Goal: Navigation & Orientation: Go to known website

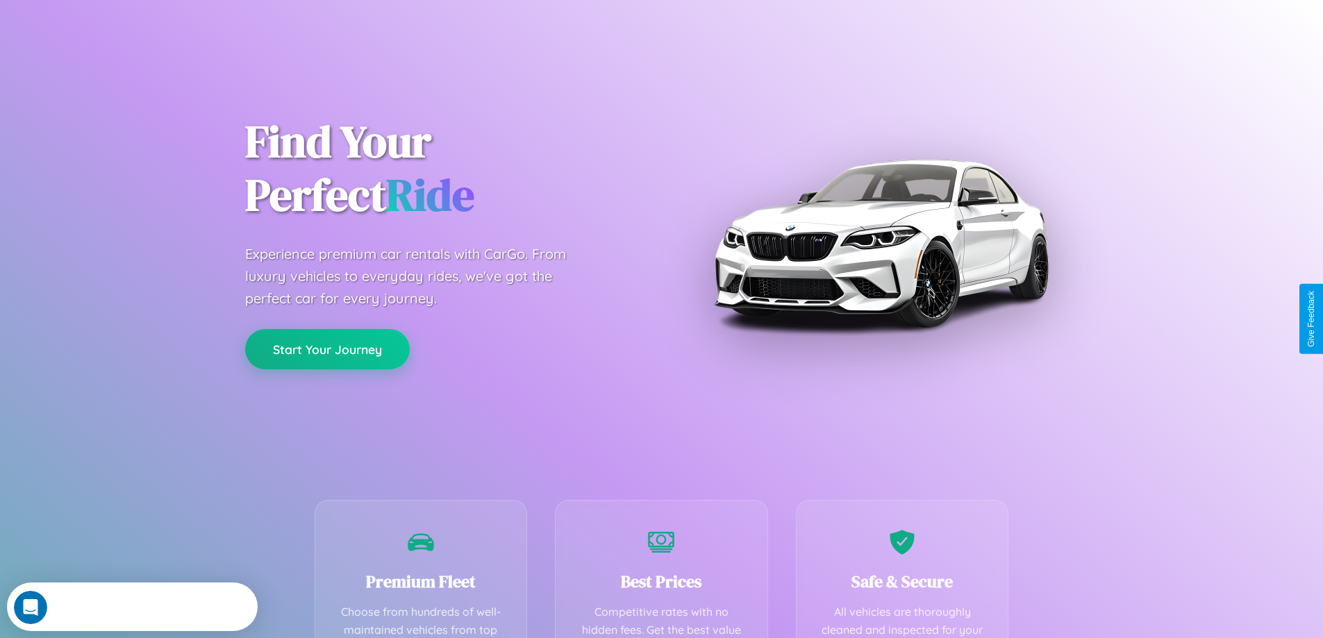
click at [327, 349] on button "Start Your Journey" at bounding box center [327, 349] width 165 height 40
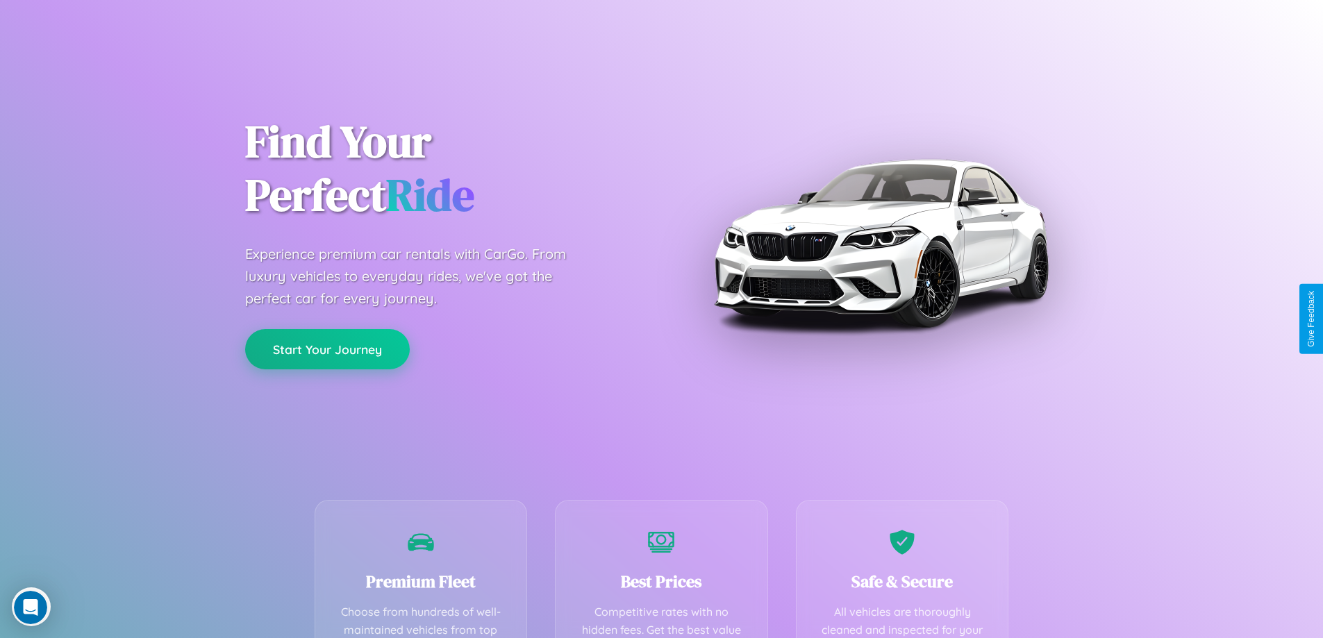
click at [327, 349] on button "Start Your Journey" at bounding box center [327, 349] width 165 height 40
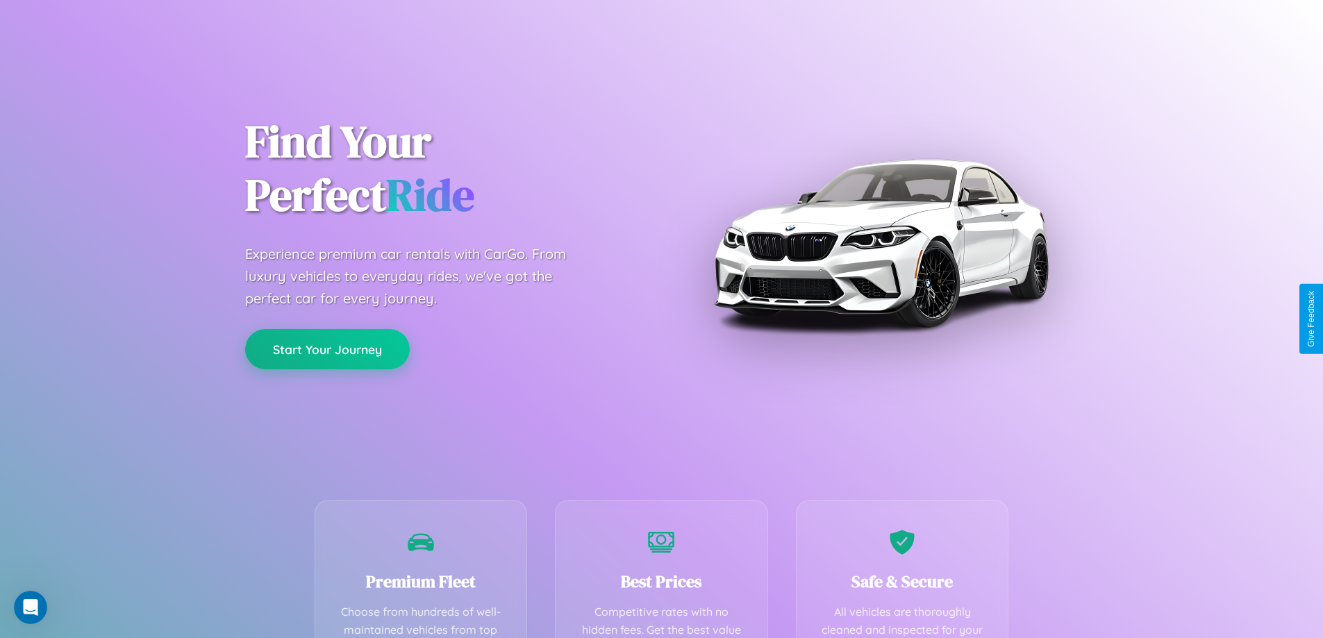
click at [327, 349] on button "Start Your Journey" at bounding box center [327, 349] width 165 height 40
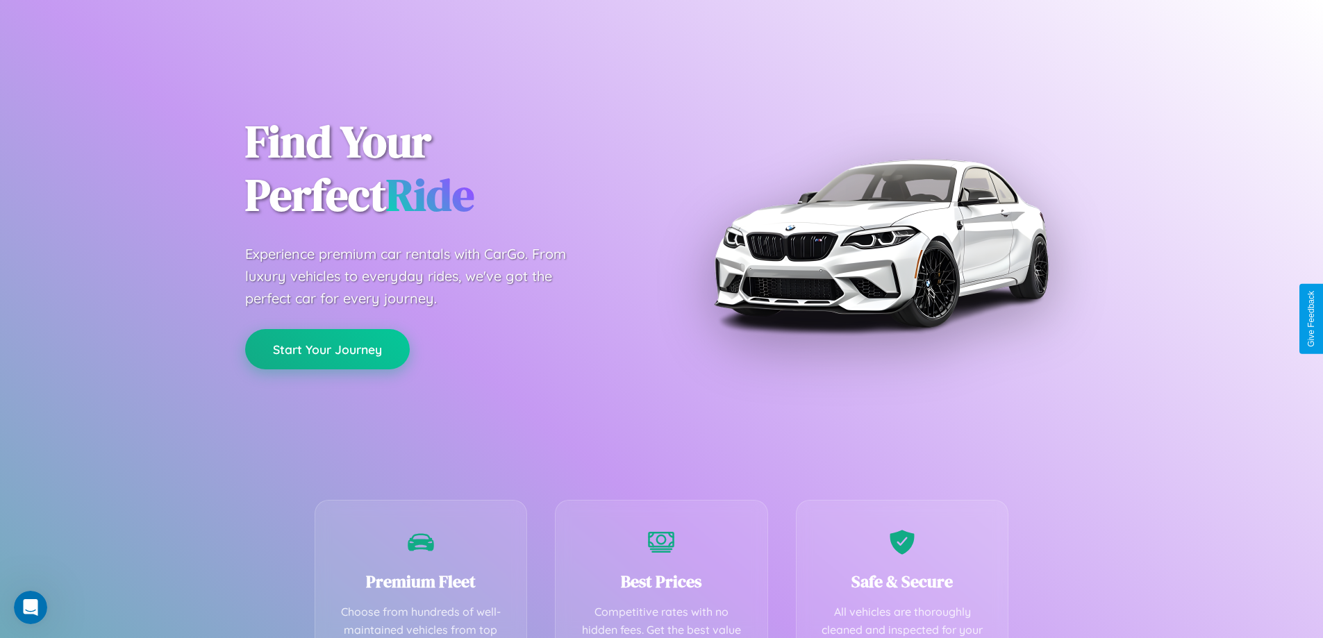
click at [327, 349] on button "Start Your Journey" at bounding box center [327, 349] width 165 height 40
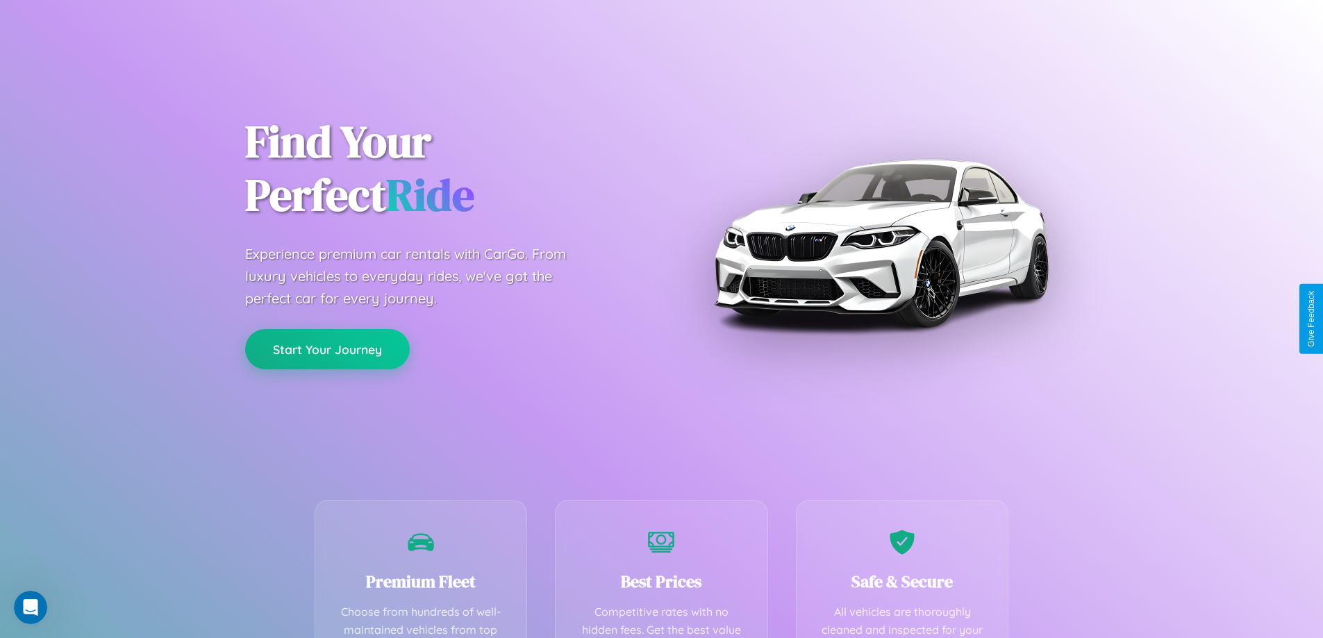
click at [327, 349] on button "Start Your Journey" at bounding box center [327, 349] width 165 height 40
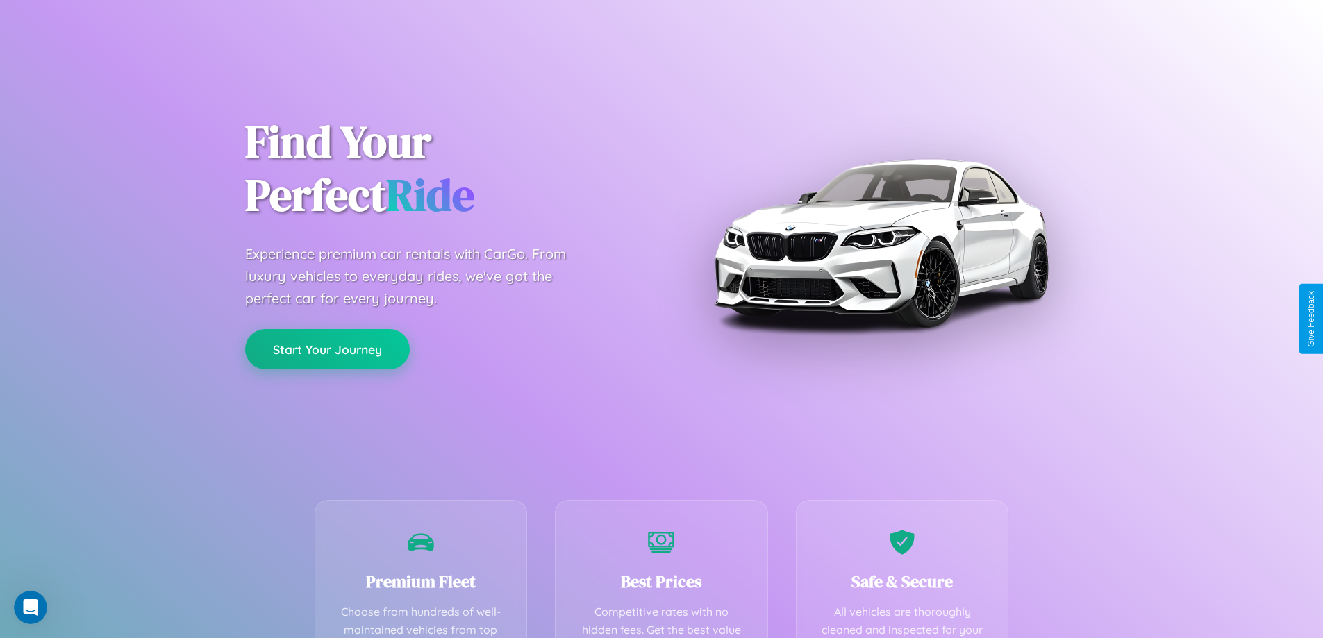
click at [327, 349] on button "Start Your Journey" at bounding box center [327, 349] width 165 height 40
